Goal: Use online tool/utility: Utilize a website feature to perform a specific function

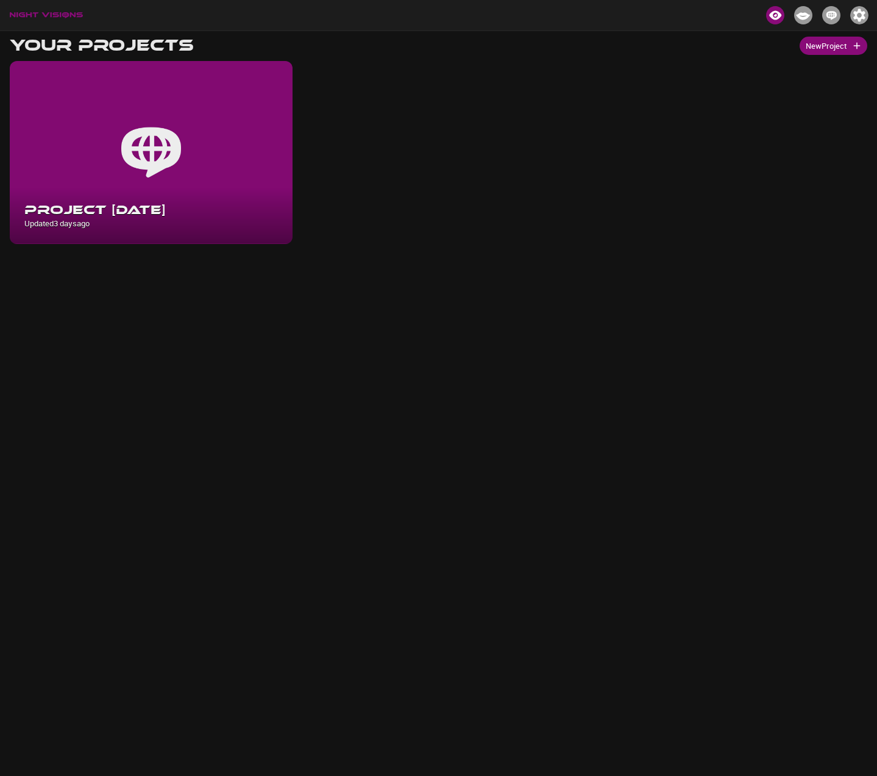
click at [860, 21] on img "button" at bounding box center [860, 15] width 18 height 18
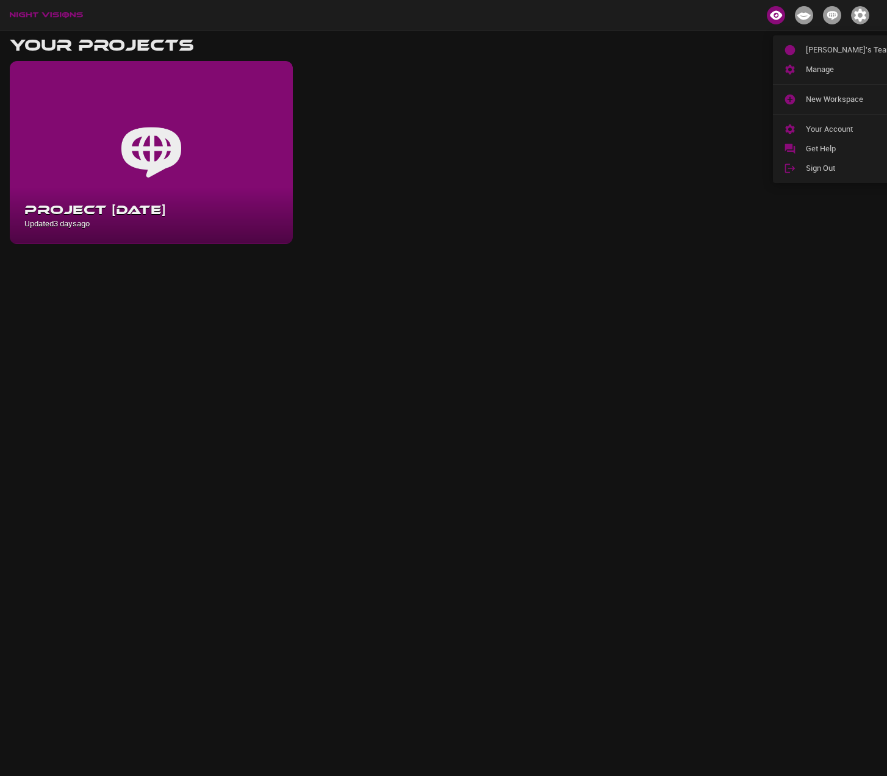
click at [629, 26] on div at bounding box center [443, 388] width 887 height 776
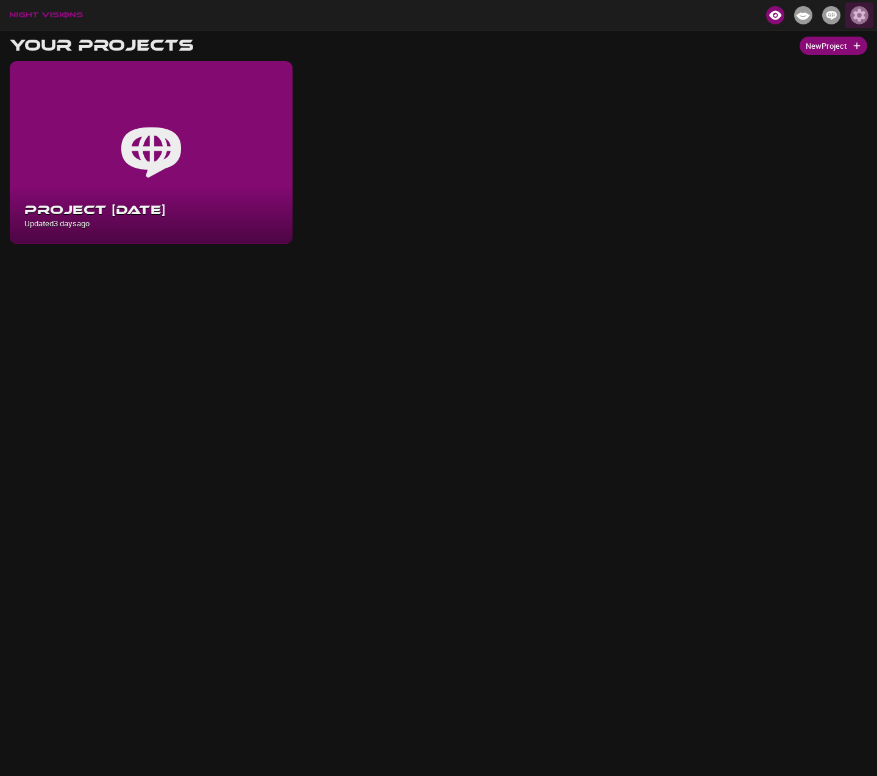
click at [863, 17] on img "button" at bounding box center [860, 15] width 18 height 18
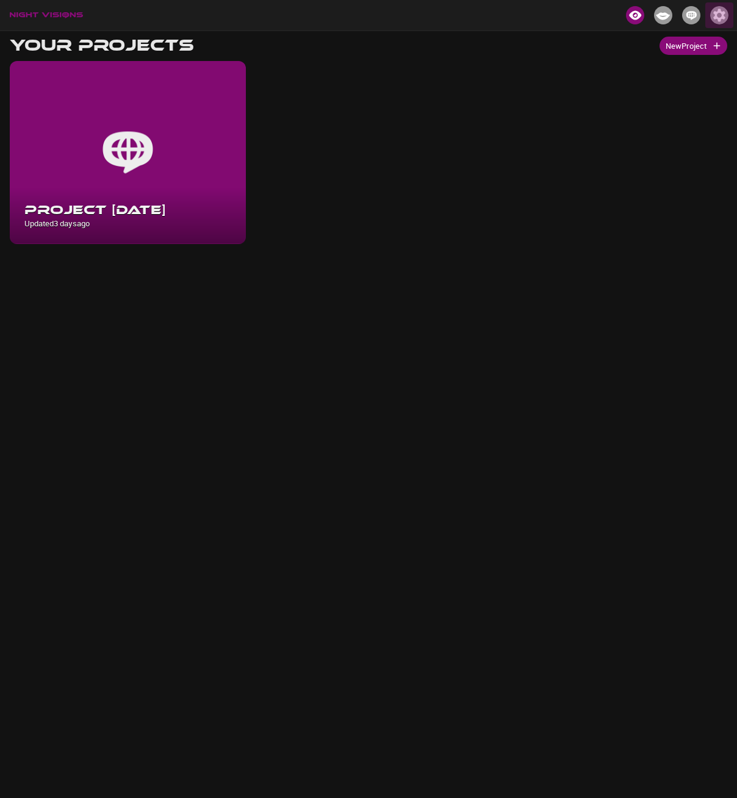
click at [718, 10] on img "button" at bounding box center [719, 15] width 18 height 18
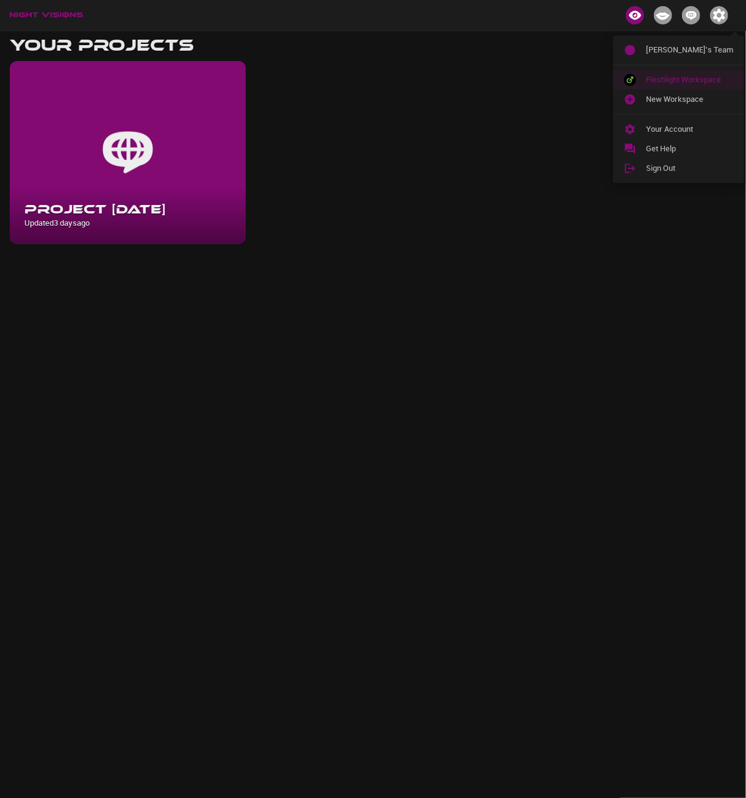
click at [654, 74] on span "Fleshlight Workspace" at bounding box center [689, 80] width 87 height 12
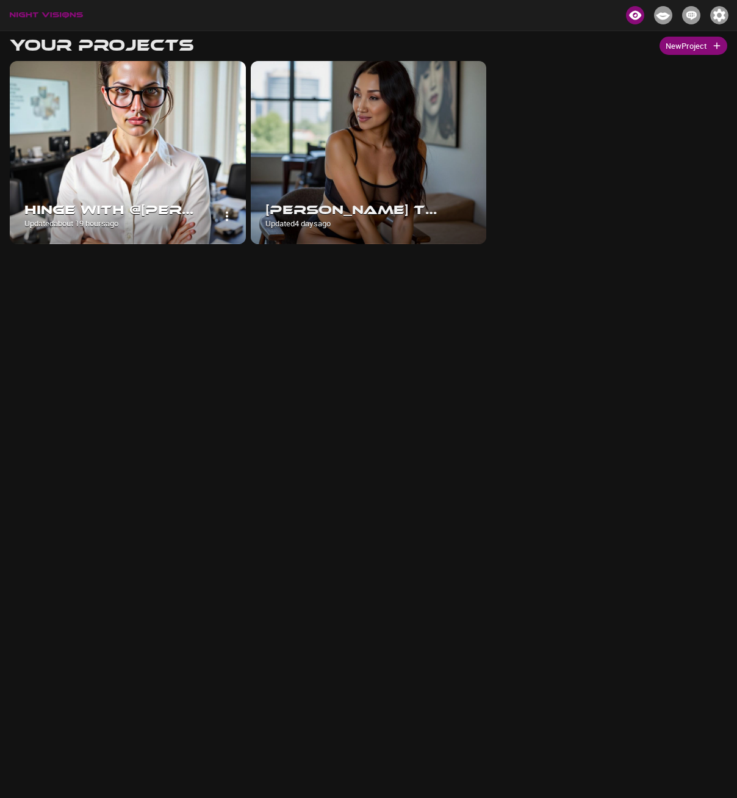
click at [166, 141] on img at bounding box center [128, 152] width 236 height 183
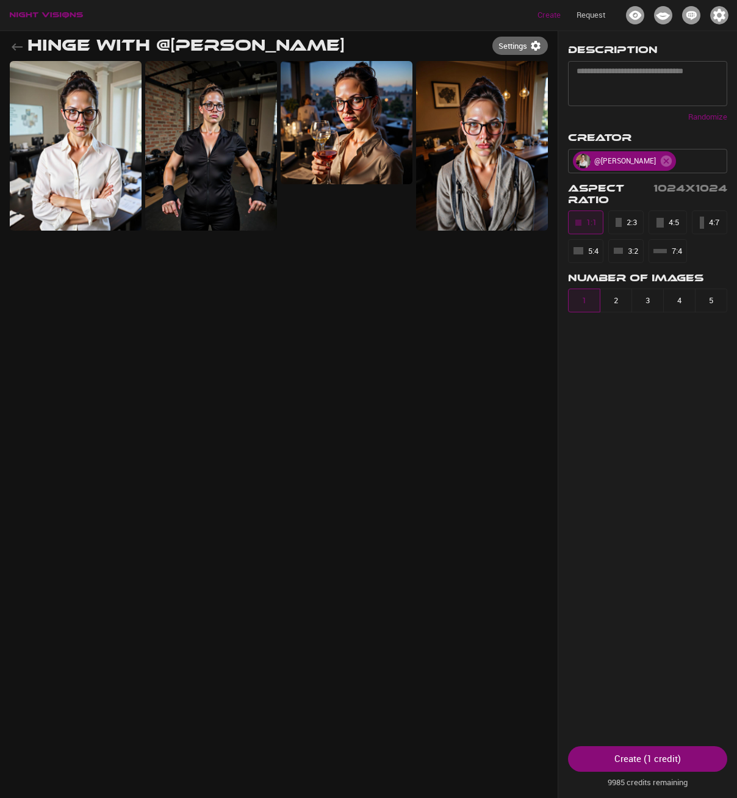
click at [15, 46] on icon "button" at bounding box center [17, 47] width 15 height 15
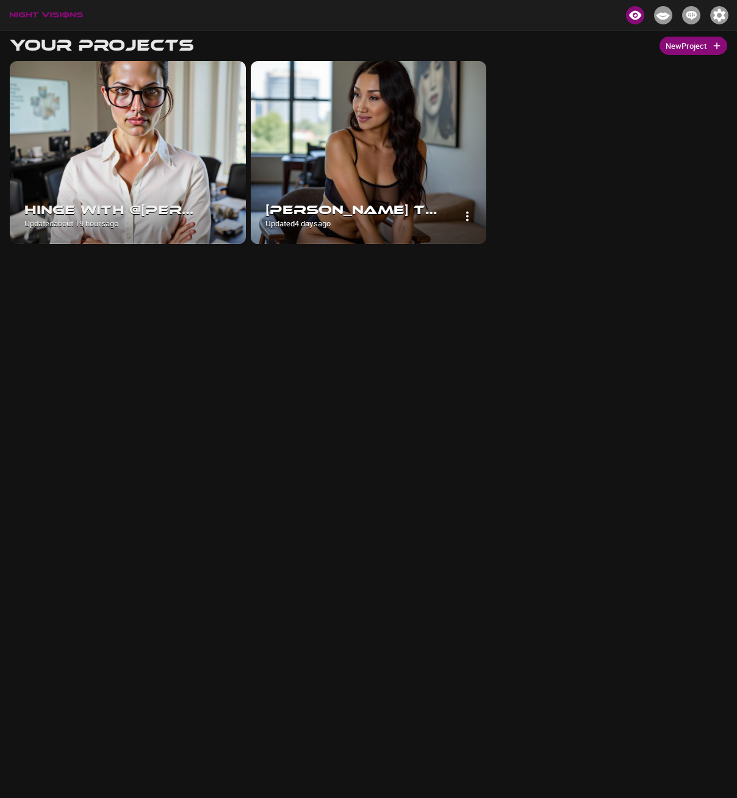
click at [331, 159] on img at bounding box center [369, 152] width 236 height 183
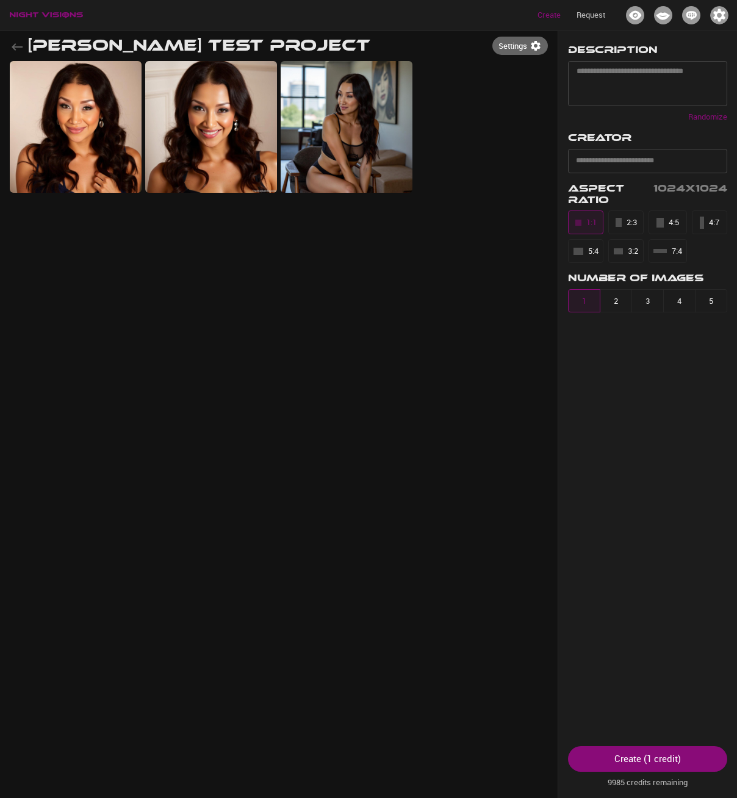
click at [16, 49] on icon "button" at bounding box center [17, 47] width 15 height 15
